Goal: Information Seeking & Learning: Learn about a topic

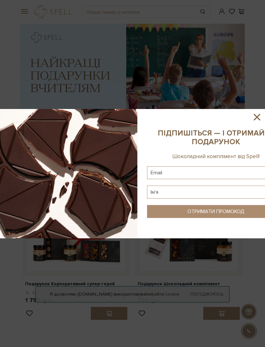
click at [256, 119] on icon at bounding box center [257, 117] width 6 height 6
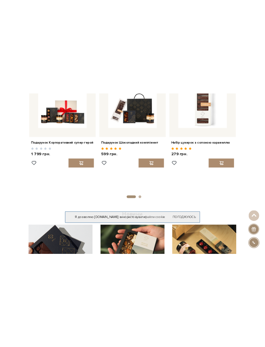
scroll to position [149, 0]
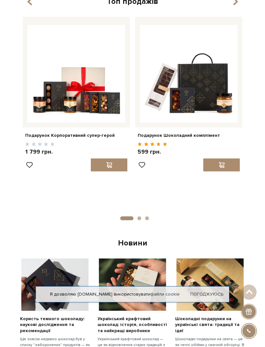
click at [206, 103] on img at bounding box center [189, 74] width 98 height 98
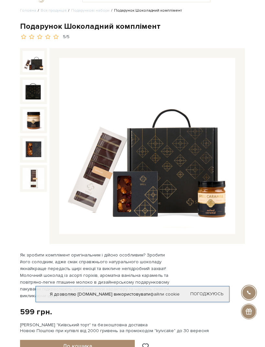
scroll to position [16, 0]
click at [200, 147] on img at bounding box center [147, 146] width 176 height 176
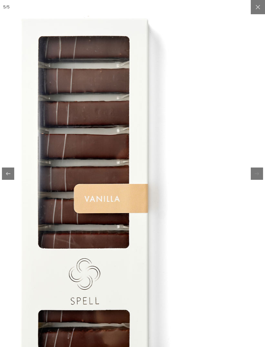
click at [252, 6] on button at bounding box center [258, 7] width 14 height 14
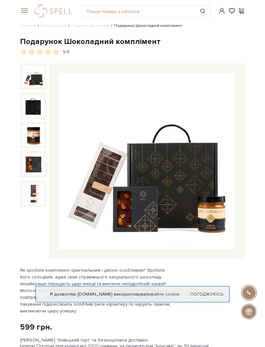
scroll to position [9, 0]
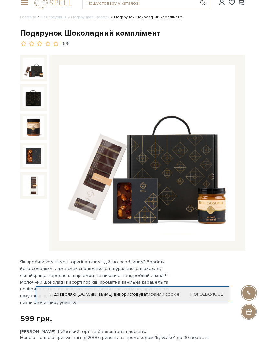
click at [23, 194] on img at bounding box center [34, 186] width 22 height 22
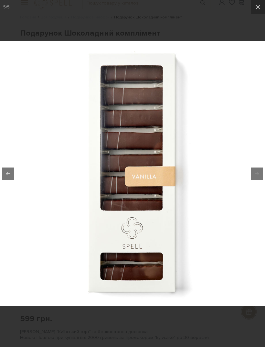
click at [257, 6] on icon at bounding box center [258, 7] width 5 height 5
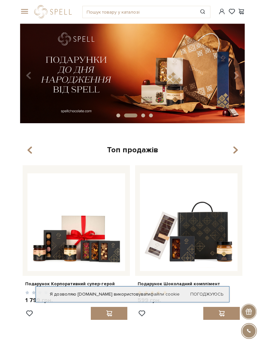
click at [235, 156] on icon "button" at bounding box center [236, 150] width 6 height 11
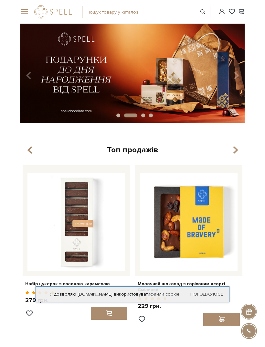
click at [235, 152] on icon "button" at bounding box center [236, 150] width 6 height 11
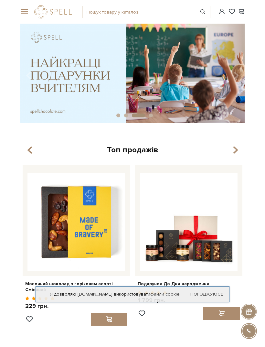
click at [236, 156] on icon "button" at bounding box center [236, 150] width 6 height 11
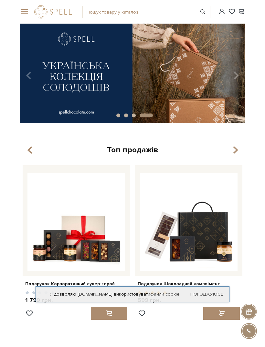
click at [27, 12] on span at bounding box center [23, 12] width 6 height 6
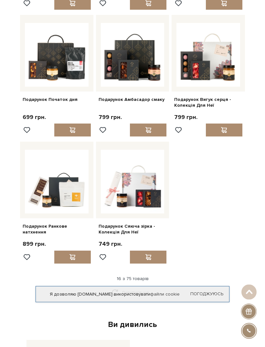
scroll to position [565, 0]
click at [71, 189] on img at bounding box center [57, 182] width 64 height 64
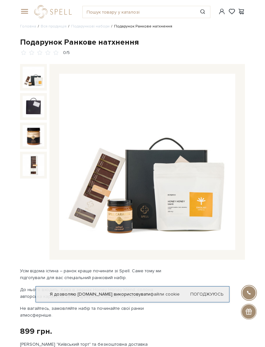
click at [33, 108] on img at bounding box center [34, 107] width 22 height 22
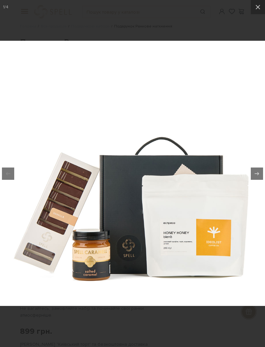
click at [258, 4] on icon at bounding box center [258, 7] width 8 height 8
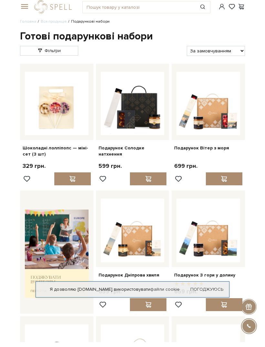
scroll to position [5, 0]
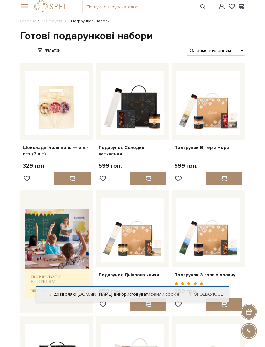
click at [145, 114] on img at bounding box center [133, 104] width 64 height 64
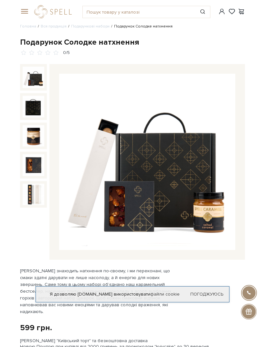
click at [25, 115] on img at bounding box center [34, 107] width 22 height 22
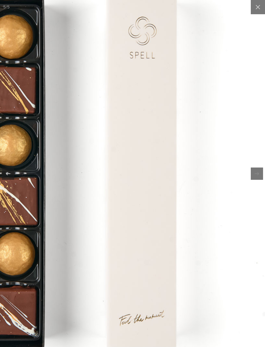
click at [255, 8] on icon at bounding box center [258, 7] width 8 height 8
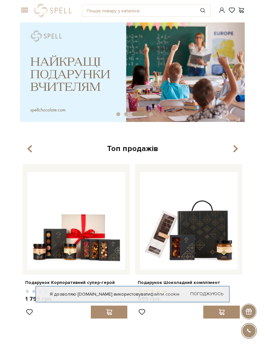
scroll to position [1, 0]
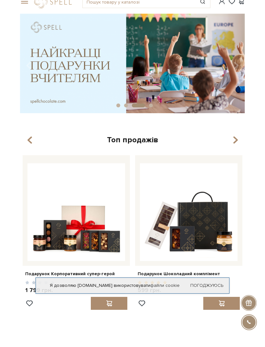
click at [221, 186] on img at bounding box center [189, 221] width 98 height 98
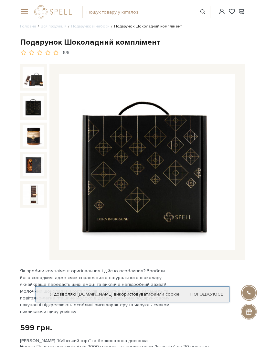
click at [31, 114] on img at bounding box center [34, 107] width 22 height 22
